Goal: Task Accomplishment & Management: Complete application form

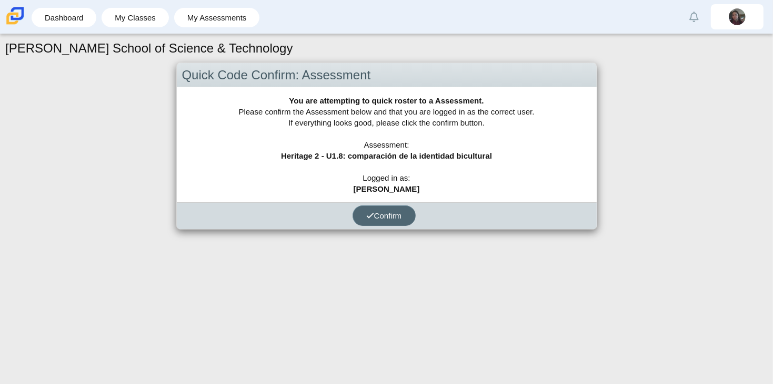
click at [379, 216] on span "Confirm" at bounding box center [384, 215] width 36 height 9
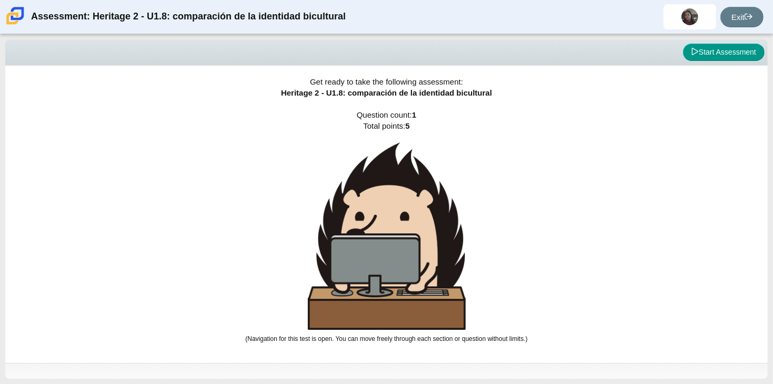
click at [702, 63] on div "Viewing Question 0 of 1 in Pacing Mode Start Assessment" at bounding box center [386, 52] width 762 height 26
click at [700, 58] on button "Start Assessment" at bounding box center [724, 53] width 82 height 18
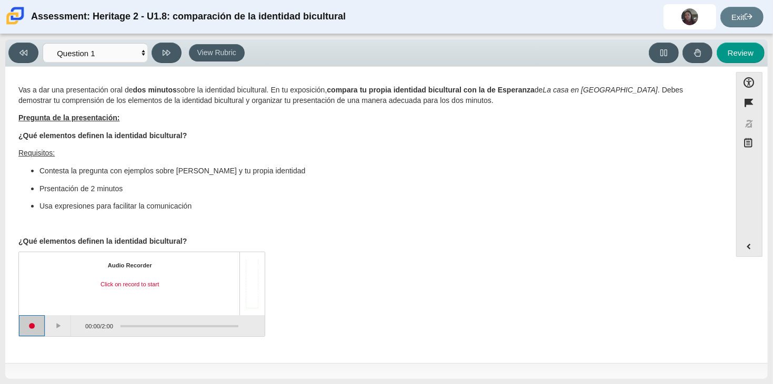
click at [35, 327] on button "Start recording" at bounding box center [32, 326] width 26 height 21
click at [53, 336] on button "Pause" at bounding box center [58, 326] width 26 height 21
click at [53, 336] on button "Continue recording" at bounding box center [58, 326] width 26 height 21
click at [53, 336] on button "Pause" at bounding box center [58, 326] width 26 height 21
click at [53, 336] on button "Continue recording" at bounding box center [58, 326] width 26 height 21
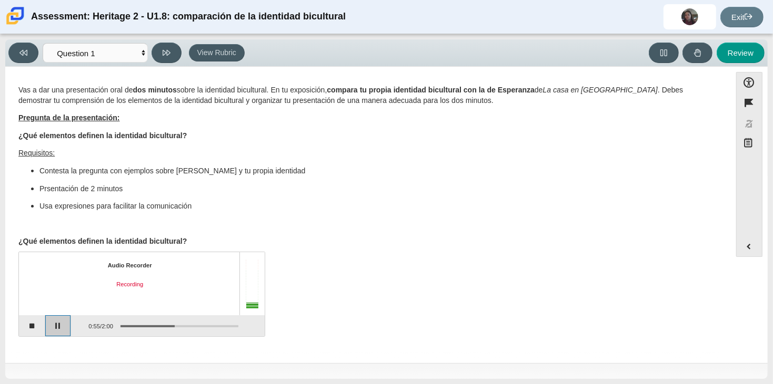
click at [54, 327] on button "Pause" at bounding box center [58, 326] width 26 height 21
click at [56, 328] on button "Continue recording" at bounding box center [58, 326] width 26 height 21
click at [56, 328] on button "Play" at bounding box center [58, 326] width 26 height 21
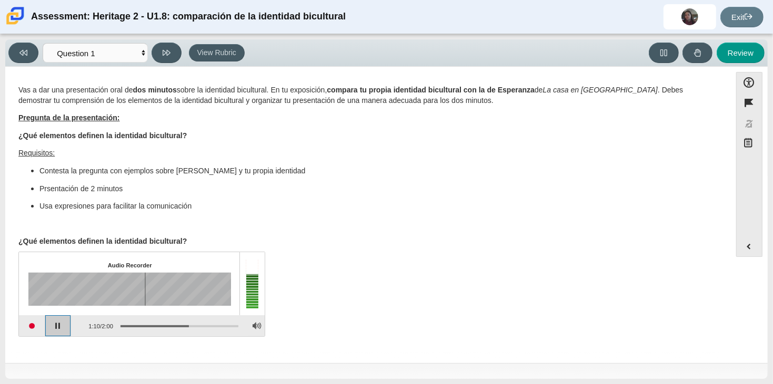
click at [56, 328] on button "Pause playback" at bounding box center [58, 326] width 26 height 21
click at [736, 53] on button "Review" at bounding box center [740, 53] width 48 height 21
select select "review"
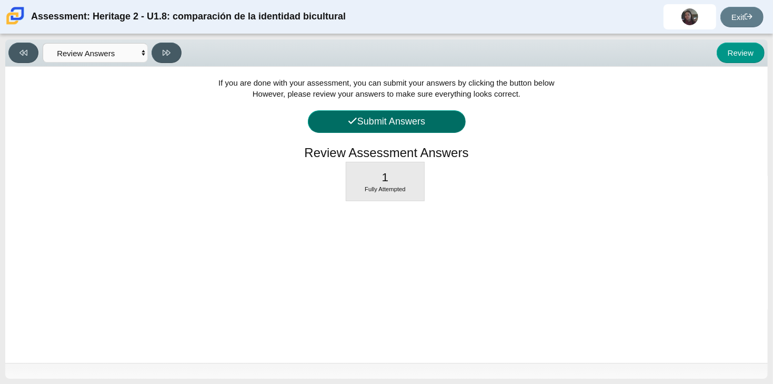
click at [428, 120] on button "Submit Answers" at bounding box center [387, 121] width 158 height 23
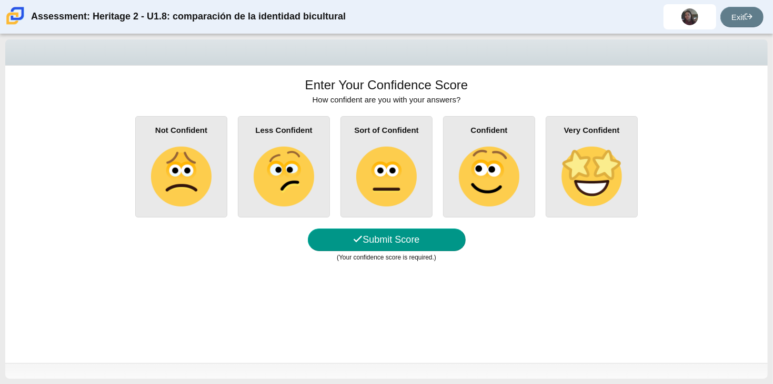
click at [384, 166] on img at bounding box center [386, 177] width 60 height 60
click at [0, 0] on input "Sort of Confident" at bounding box center [0, 0] width 0 height 0
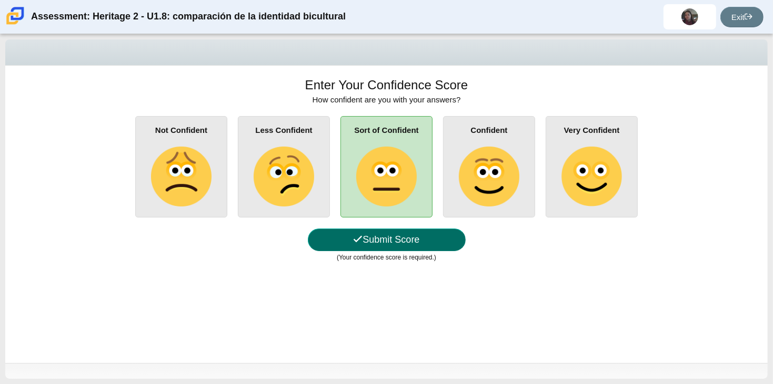
click at [413, 243] on button "Submit Score" at bounding box center [387, 240] width 158 height 23
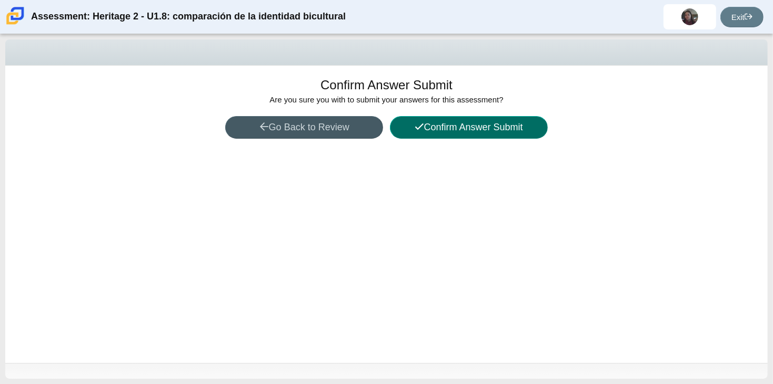
click at [461, 125] on button "Confirm Answer Submit" at bounding box center [469, 127] width 158 height 23
